Goal: Task Accomplishment & Management: Manage account settings

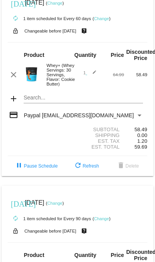
scroll to position [17, 0]
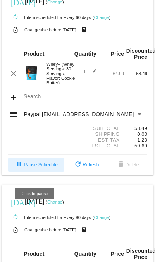
click at [18, 170] on mat-icon "pause" at bounding box center [18, 164] width 9 height 9
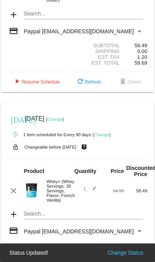
scroll to position [153, 0]
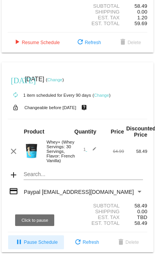
click at [26, 244] on span "pause Pause Schedule" at bounding box center [35, 242] width 43 height 5
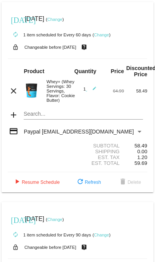
scroll to position [2, 0]
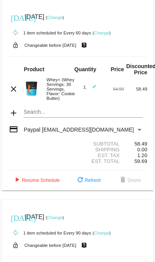
click at [62, 18] on link "Change" at bounding box center [54, 17] width 15 height 5
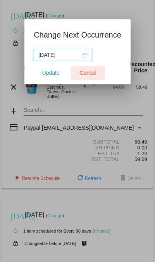
click at [89, 74] on span "Cancel" at bounding box center [87, 73] width 17 height 6
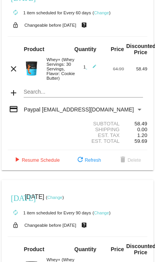
scroll to position [33, 0]
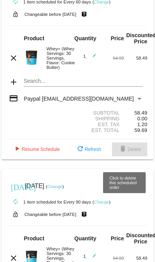
click at [126, 154] on mat-icon "delete" at bounding box center [122, 149] width 9 height 9
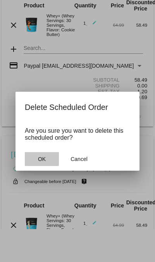
click at [36, 159] on button "OK" at bounding box center [42, 159] width 34 height 14
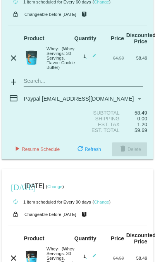
scroll to position [0, 0]
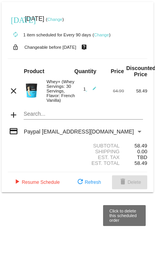
click at [138, 185] on span "delete Delete" at bounding box center [129, 182] width 23 height 5
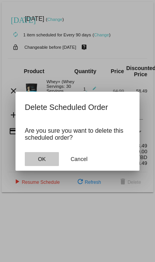
click at [40, 159] on span "OK" at bounding box center [42, 159] width 8 height 6
